Goal: Task Accomplishment & Management: Complete application form

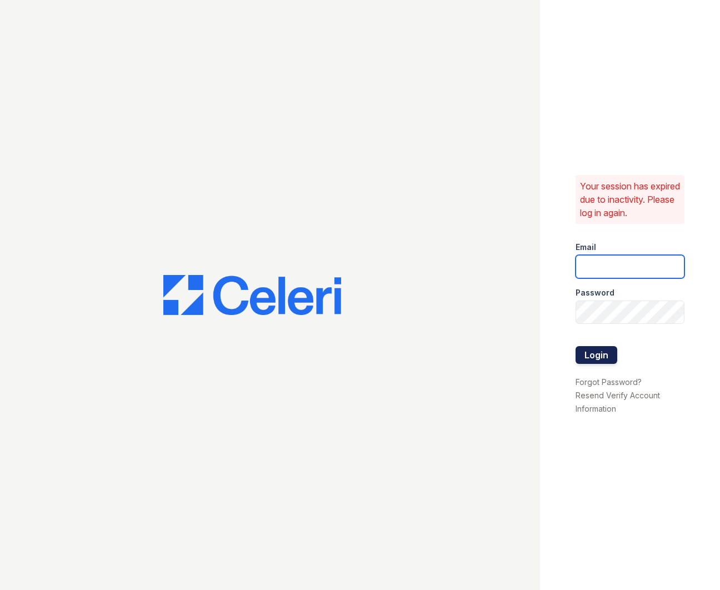
type input "[EMAIL_ADDRESS][DOMAIN_NAME]"
click at [606, 353] on button "Login" at bounding box center [597, 355] width 42 height 18
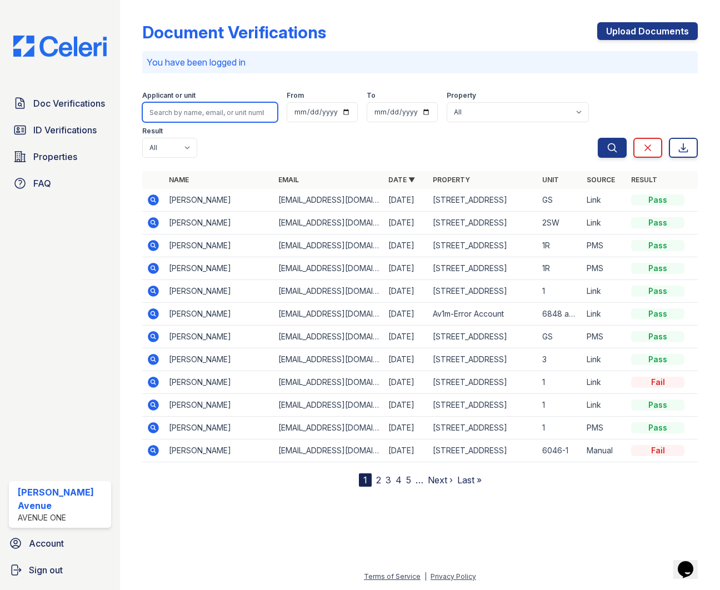
click at [197, 113] on input "search" at bounding box center [210, 112] width 136 height 20
click at [63, 132] on span "ID Verifications" at bounding box center [64, 129] width 63 height 13
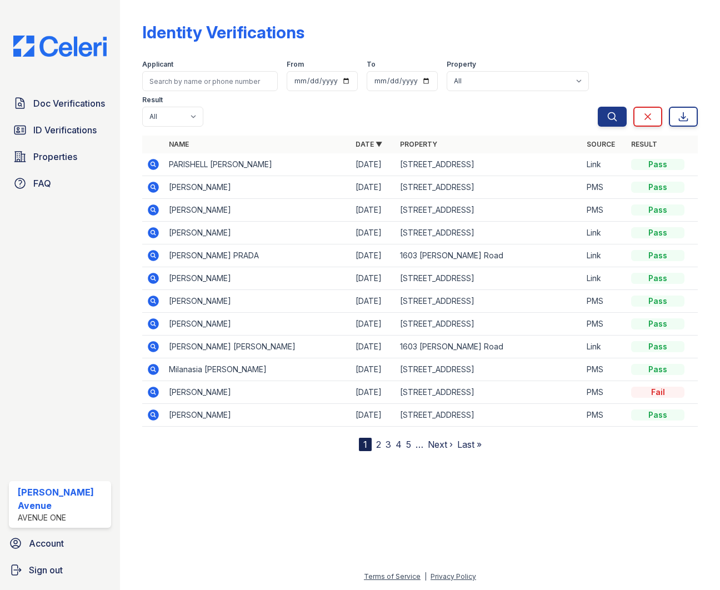
click at [151, 168] on icon at bounding box center [153, 164] width 11 height 11
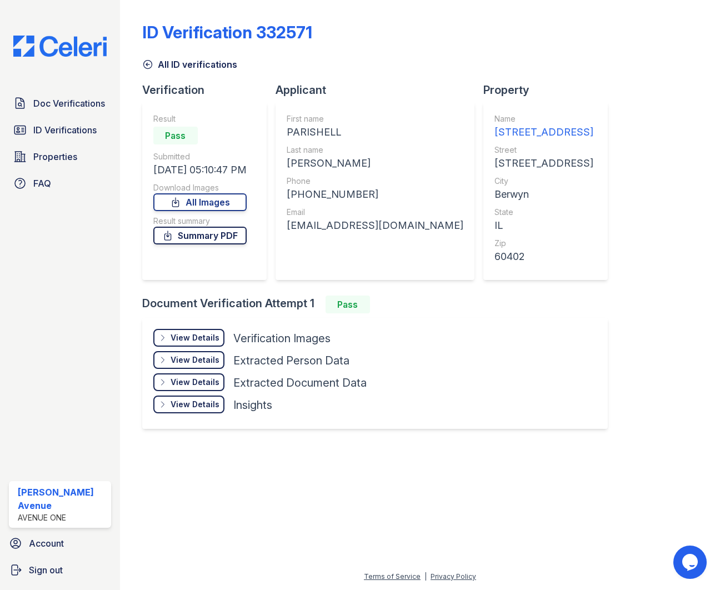
click at [209, 240] on link "Summary PDF" at bounding box center [199, 236] width 93 height 18
click at [188, 233] on link "Summary PDF" at bounding box center [199, 236] width 93 height 18
click at [197, 241] on link "Summary PDF" at bounding box center [199, 236] width 93 height 18
click at [199, 203] on link "All Images" at bounding box center [199, 202] width 93 height 18
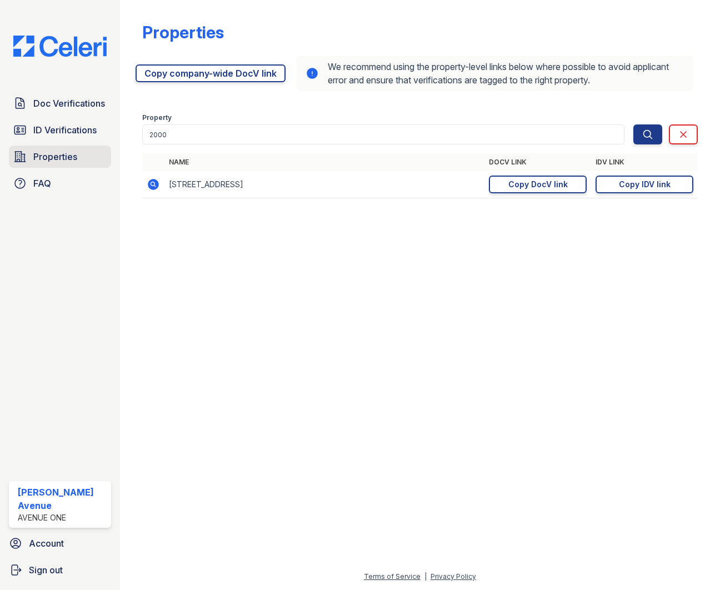
click at [53, 154] on span "Properties" at bounding box center [55, 156] width 44 height 13
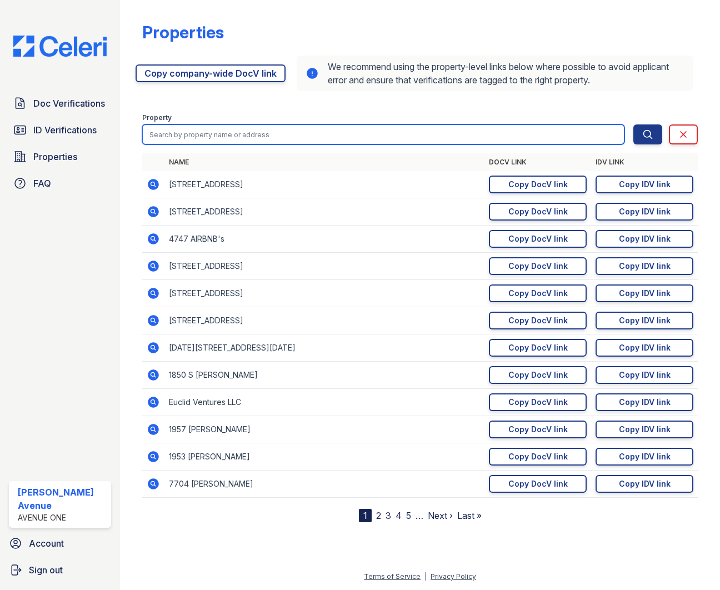
click at [189, 140] on input "search" at bounding box center [383, 134] width 482 height 20
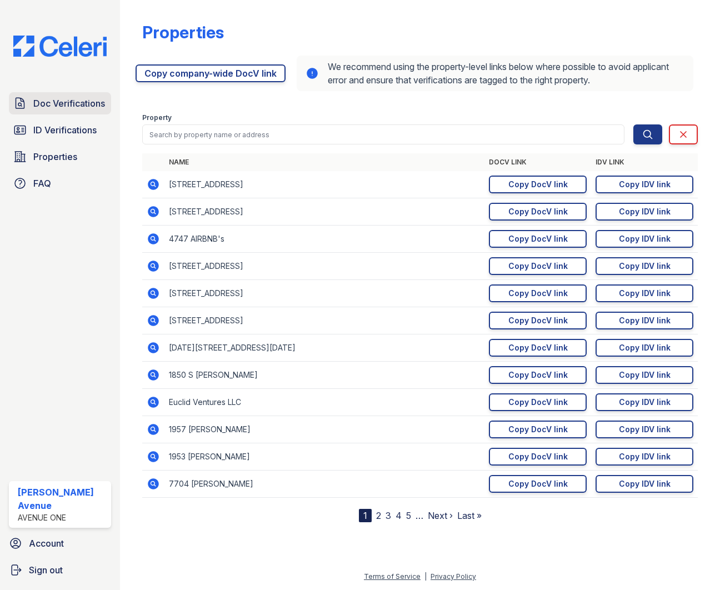
click at [83, 102] on span "Doc Verifications" at bounding box center [69, 103] width 72 height 13
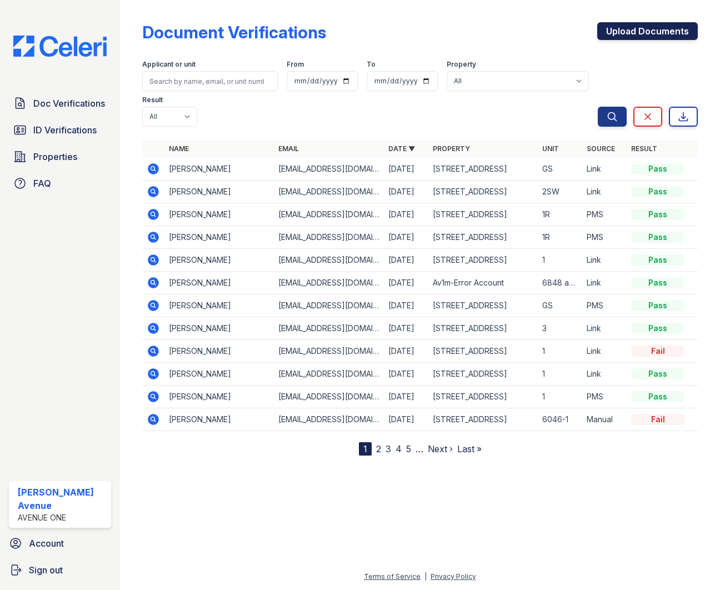
click at [662, 37] on link "Upload Documents" at bounding box center [647, 31] width 101 height 18
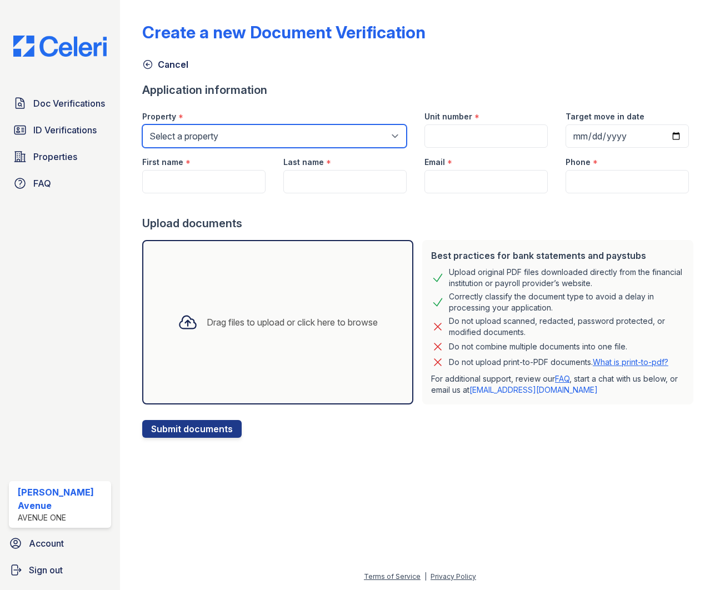
click at [291, 137] on select "Select a property 1002 North 24th Avenue 1005 Bellwood Avenue 1013 Bellwood Ave…" at bounding box center [274, 135] width 264 height 23
select select "4877"
click at [142, 124] on select "Select a property 1002 North 24th Avenue 1005 Bellwood Avenue 1013 Bellwood Ave…" at bounding box center [274, 135] width 264 height 23
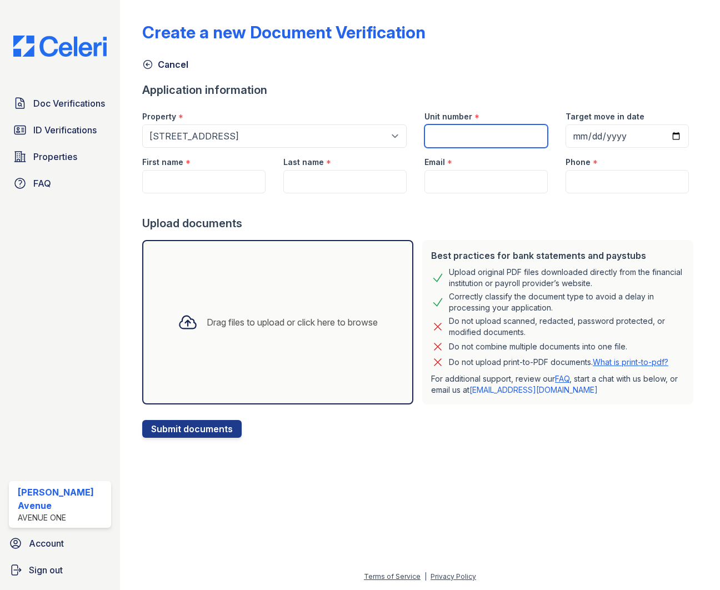
click at [481, 138] on input "Unit number" at bounding box center [486, 135] width 123 height 23
type input "1"
click at [675, 136] on input "Target move in date" at bounding box center [627, 135] width 123 height 23
click at [672, 137] on input "Target move in date" at bounding box center [627, 135] width 123 height 23
click at [677, 137] on input "Target move in date" at bounding box center [627, 135] width 123 height 23
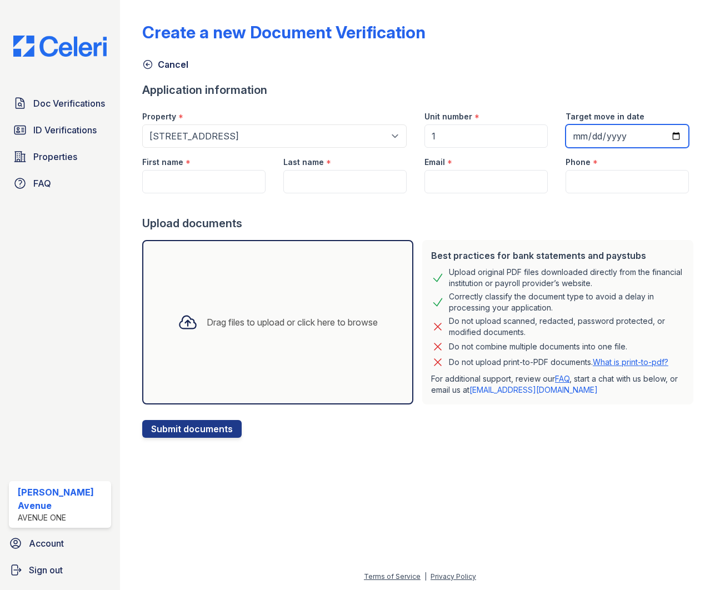
click at [670, 136] on input "Target move in date" at bounding box center [627, 135] width 123 height 23
click at [638, 138] on input "Target move in date" at bounding box center [627, 135] width 123 height 23
click at [620, 136] on input "Target move in date" at bounding box center [627, 135] width 123 height 23
click at [675, 134] on input "Target move in date" at bounding box center [627, 135] width 123 height 23
click at [673, 136] on input "Target move in date" at bounding box center [627, 135] width 123 height 23
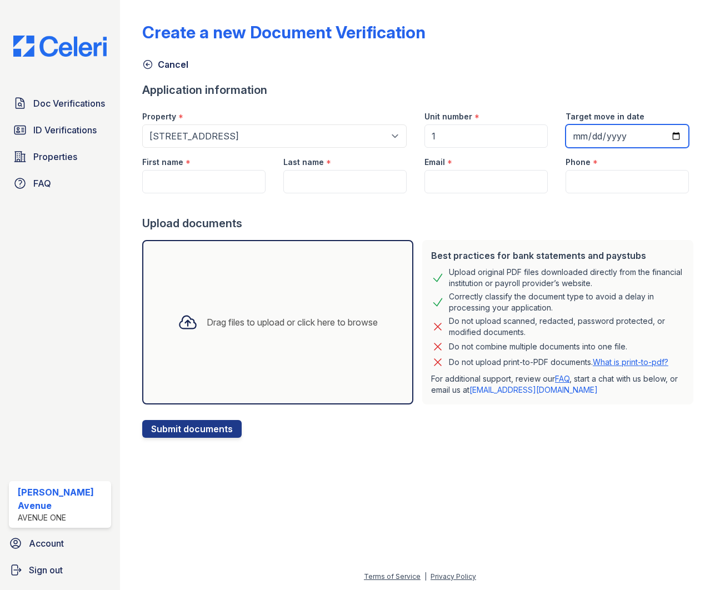
click at [674, 136] on input "Target move in date" at bounding box center [627, 135] width 123 height 23
click at [676, 136] on input "Target move in date" at bounding box center [627, 135] width 123 height 23
type input "2025-10-15"
click at [193, 176] on input "First name" at bounding box center [203, 181] width 123 height 23
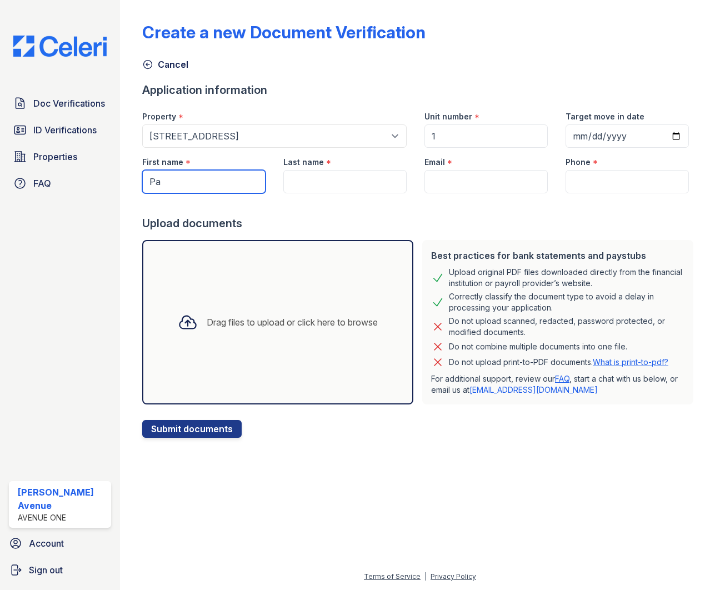
type input "P"
type input "Darrick"
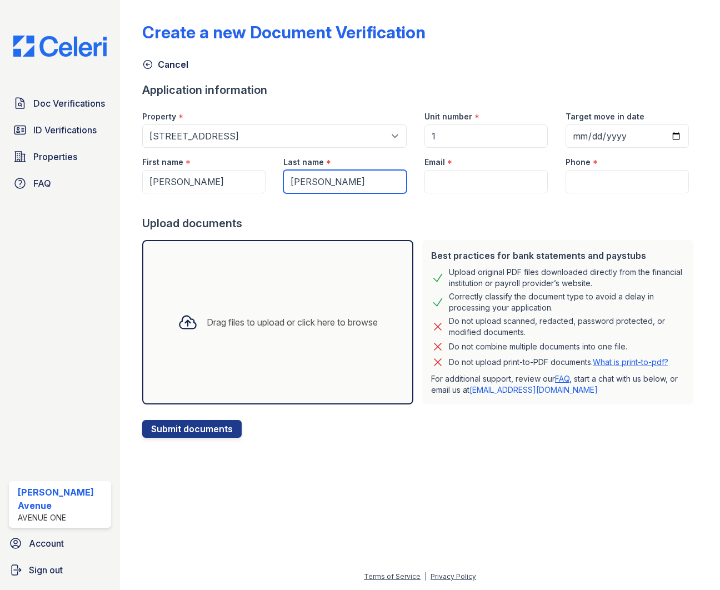
type input "Jones"
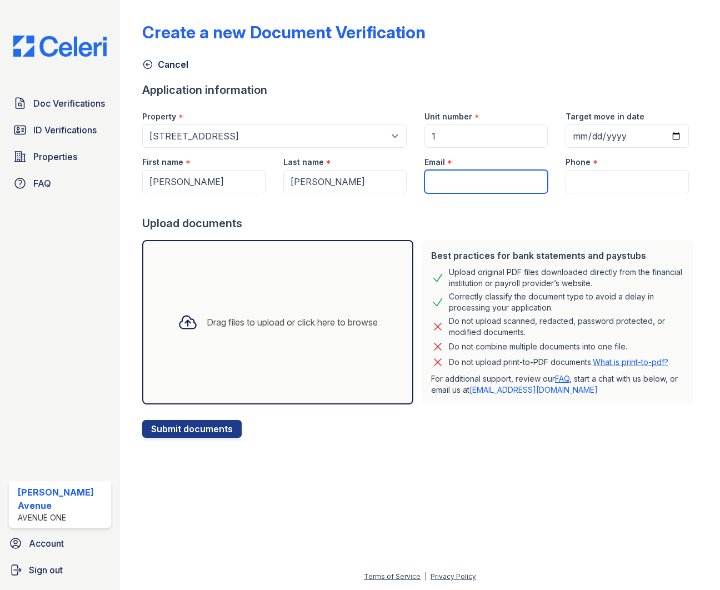
click at [462, 185] on input "Email" at bounding box center [486, 181] width 123 height 23
type input "apps2@av1m.com"
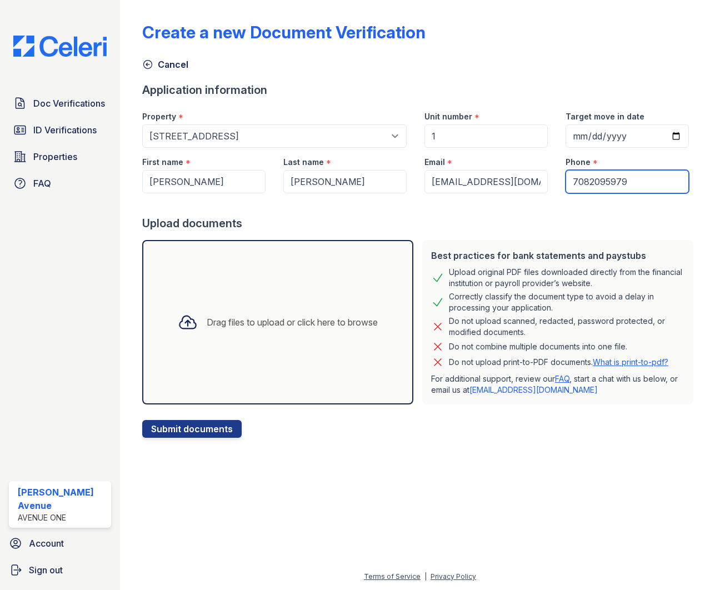
click at [633, 189] on input "7082095979" at bounding box center [627, 181] width 123 height 23
type input "7736224663"
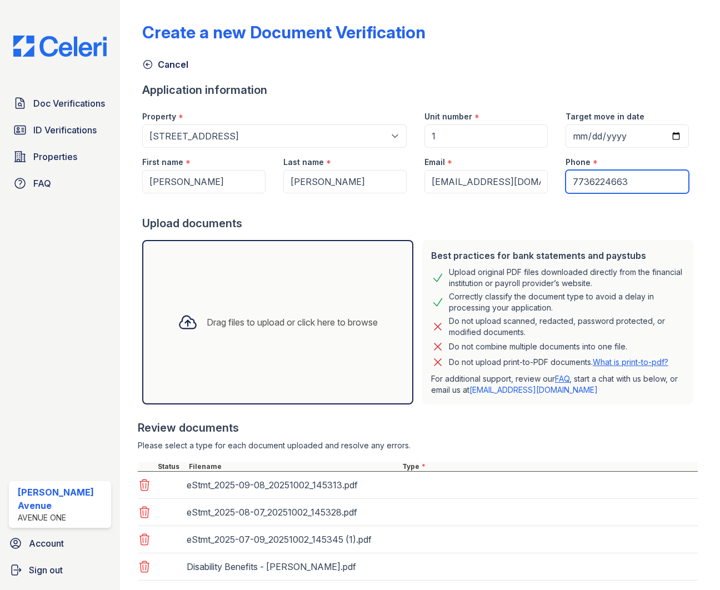
scroll to position [68, 0]
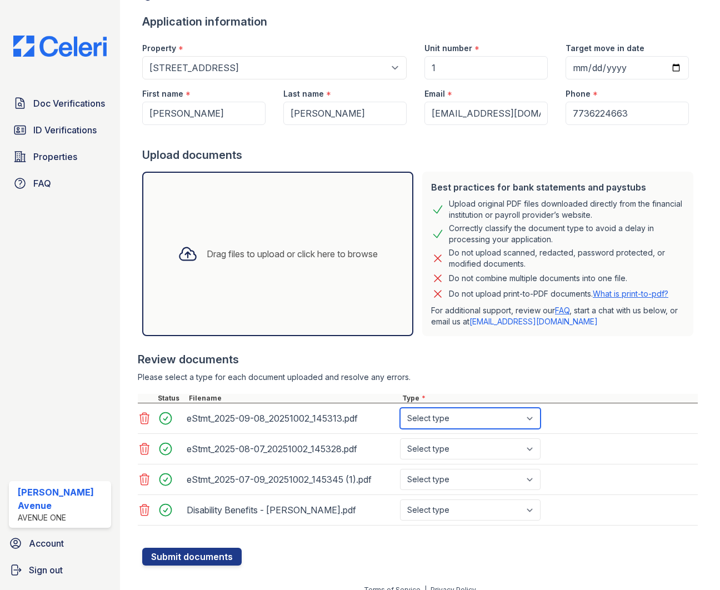
click at [532, 418] on select "Select type Paystub Bank Statement Offer Letter Tax Documents Benefit Award Let…" at bounding box center [470, 418] width 141 height 21
select select "bank_statement"
click at [400, 408] on select "Select type Paystub Bank Statement Offer Letter Tax Documents Benefit Award Let…" at bounding box center [470, 418] width 141 height 21
click at [532, 447] on select "Select type Paystub Bank Statement Offer Letter Tax Documents Benefit Award Let…" at bounding box center [470, 448] width 141 height 21
select select "bank_statement"
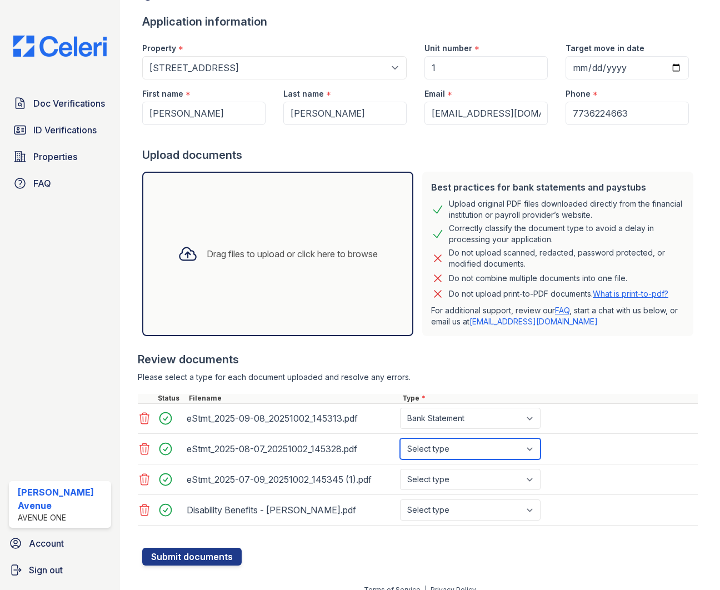
click at [400, 438] on select "Select type Paystub Bank Statement Offer Letter Tax Documents Benefit Award Let…" at bounding box center [470, 448] width 141 height 21
click at [532, 477] on select "Select type Paystub Bank Statement Offer Letter Tax Documents Benefit Award Let…" at bounding box center [470, 479] width 141 height 21
select select "bank_statement"
click at [400, 469] on select "Select type Paystub Bank Statement Offer Letter Tax Documents Benefit Award Let…" at bounding box center [470, 479] width 141 height 21
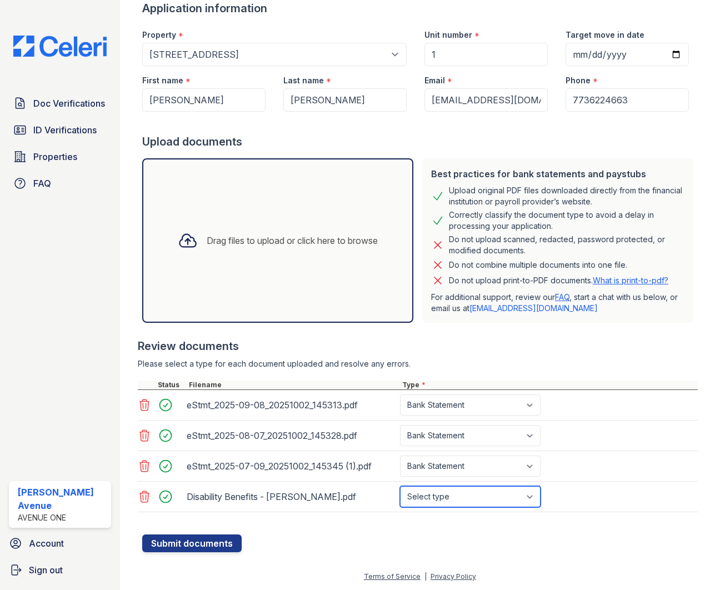
click at [532, 495] on select "Select type Paystub Bank Statement Offer Letter Tax Documents Benefit Award Let…" at bounding box center [470, 496] width 141 height 21
select select "other"
click at [400, 486] on select "Select type Paystub Bank Statement Offer Letter Tax Documents Benefit Award Let…" at bounding box center [470, 496] width 141 height 21
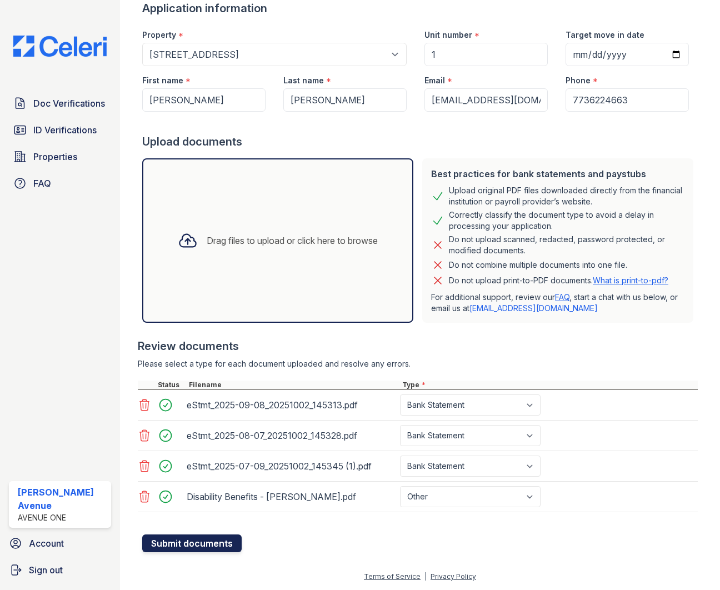
click at [192, 548] on button "Submit documents" at bounding box center [191, 544] width 99 height 18
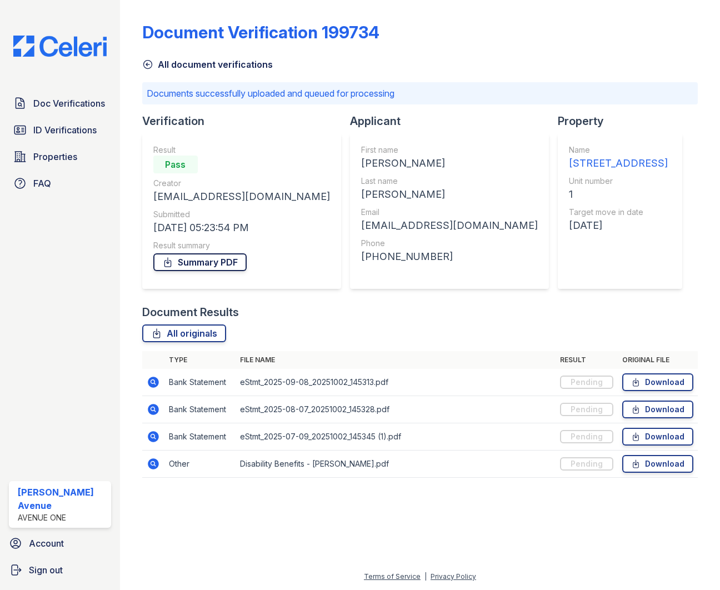
click at [207, 258] on link "Summary PDF" at bounding box center [199, 262] width 93 height 18
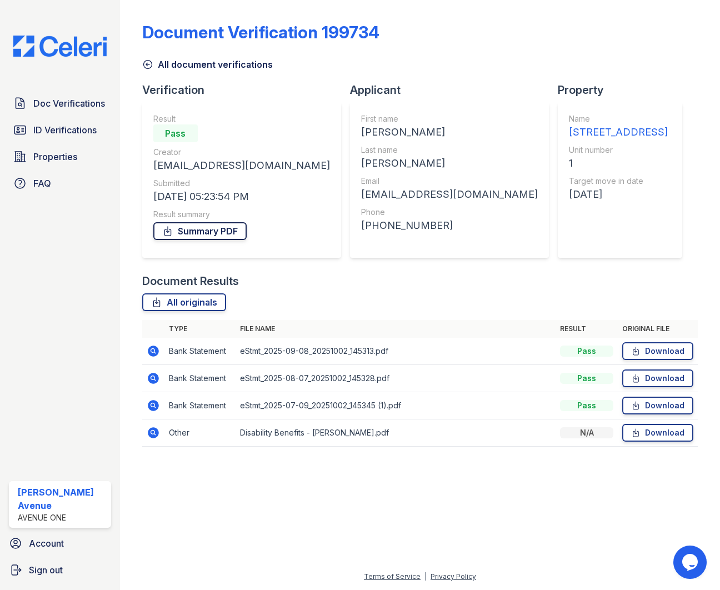
click at [194, 232] on link "Summary PDF" at bounding box center [199, 231] width 93 height 18
